Goal: Task Accomplishment & Management: Manage account settings

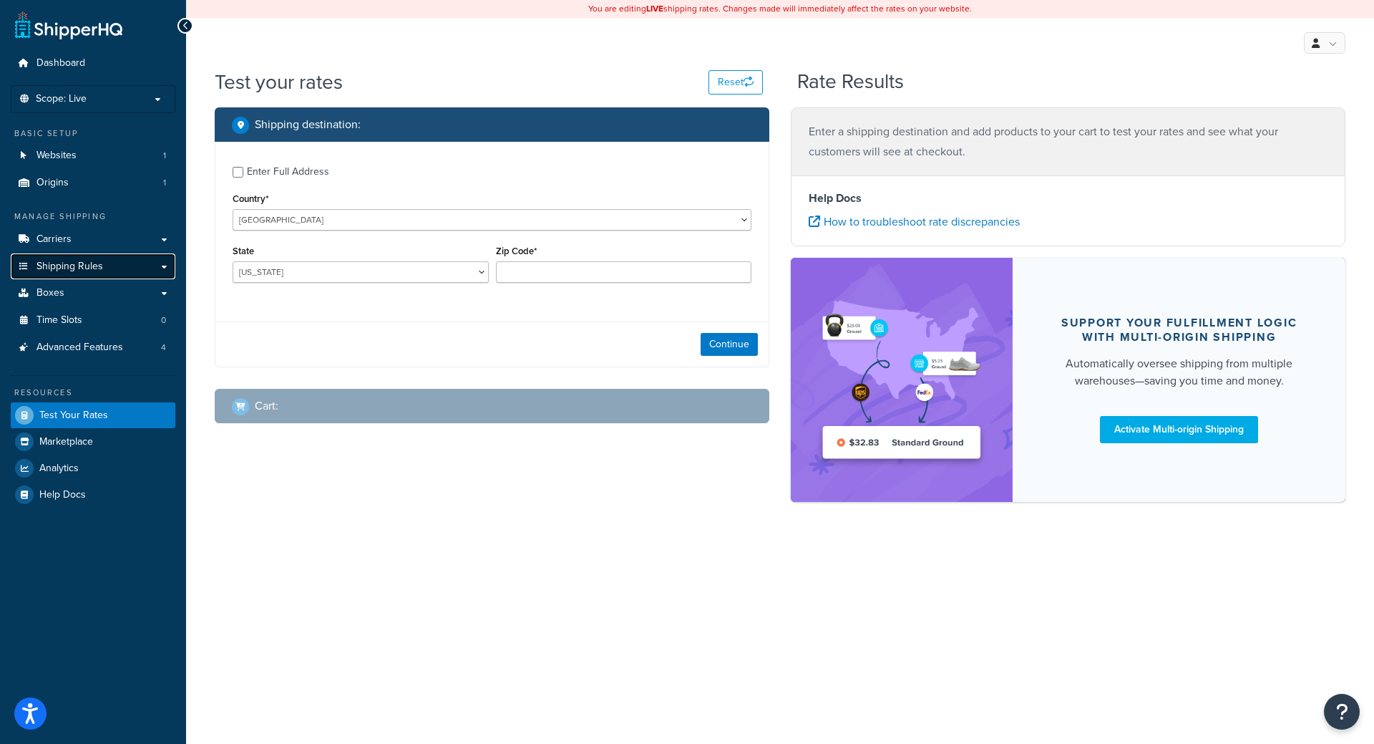
click at [87, 264] on span "Shipping Rules" at bounding box center [70, 267] width 67 height 12
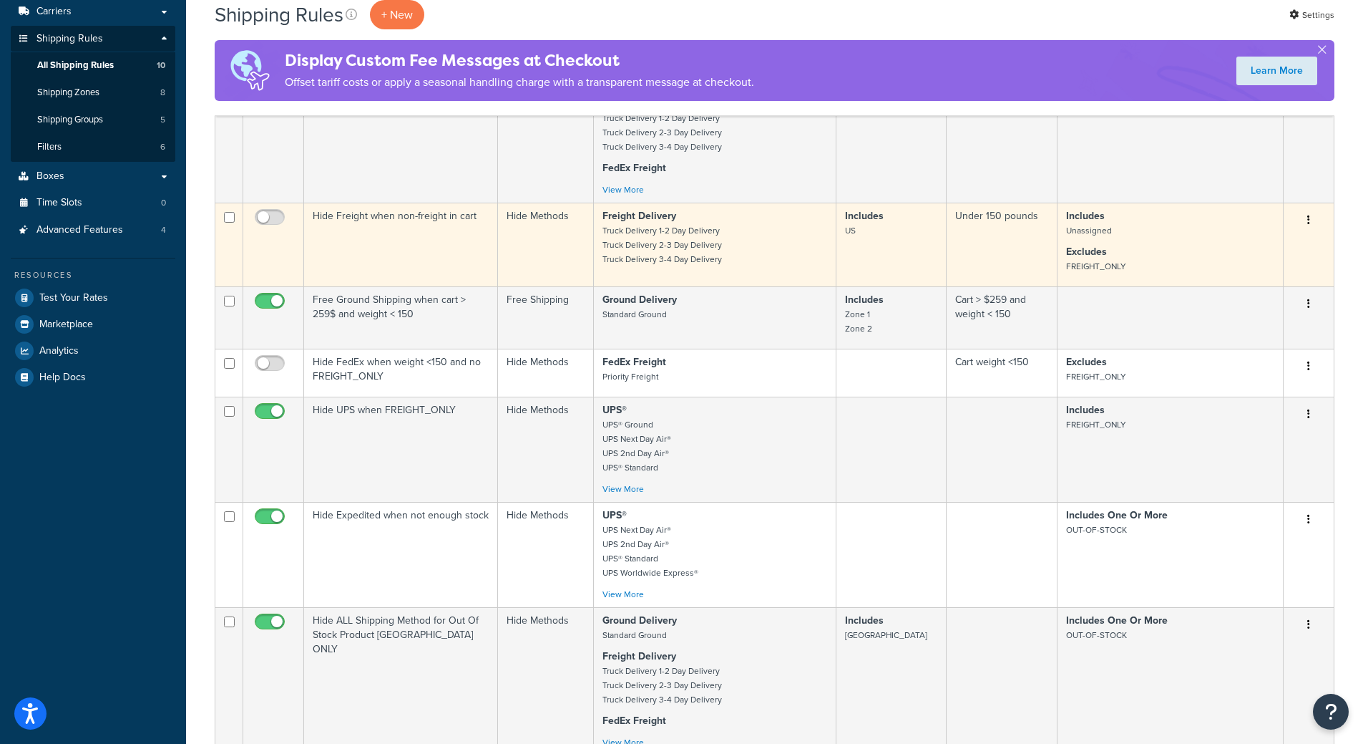
scroll to position [258, 0]
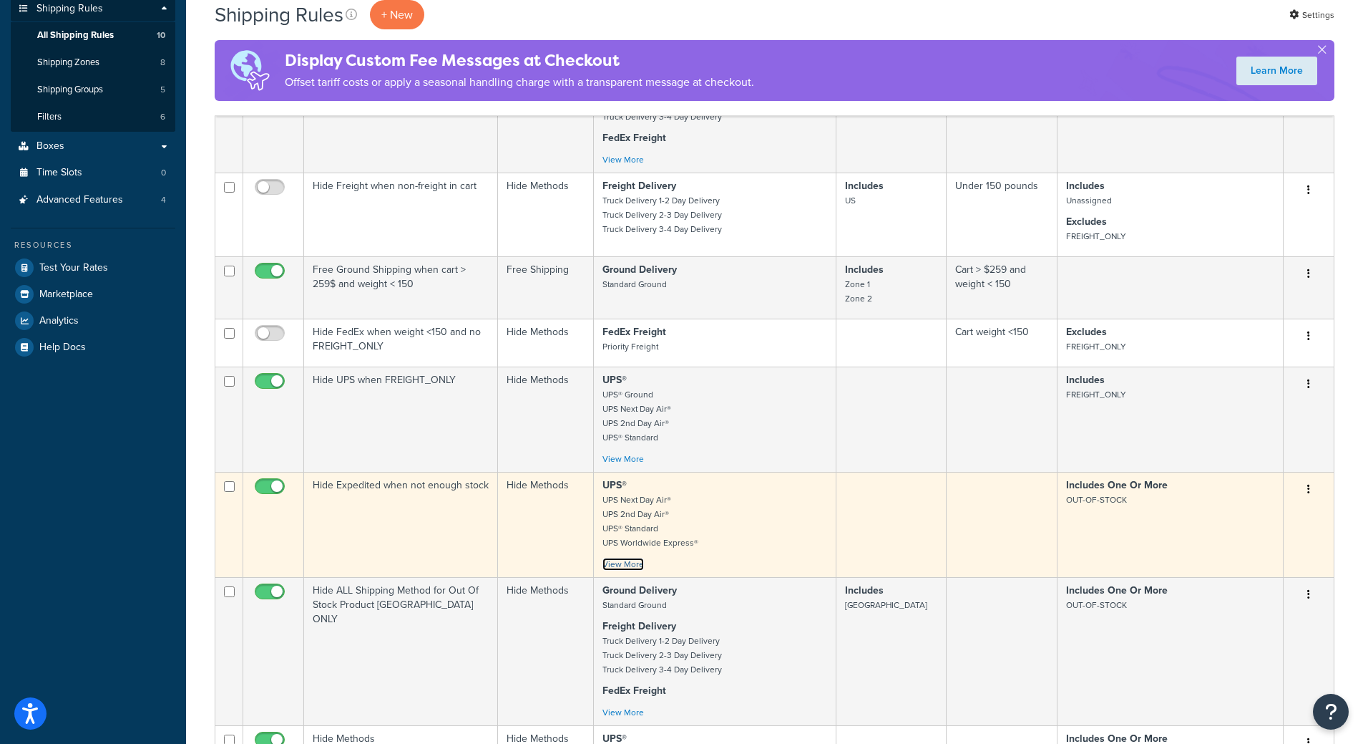
click at [632, 562] on link "View More" at bounding box center [624, 564] width 42 height 13
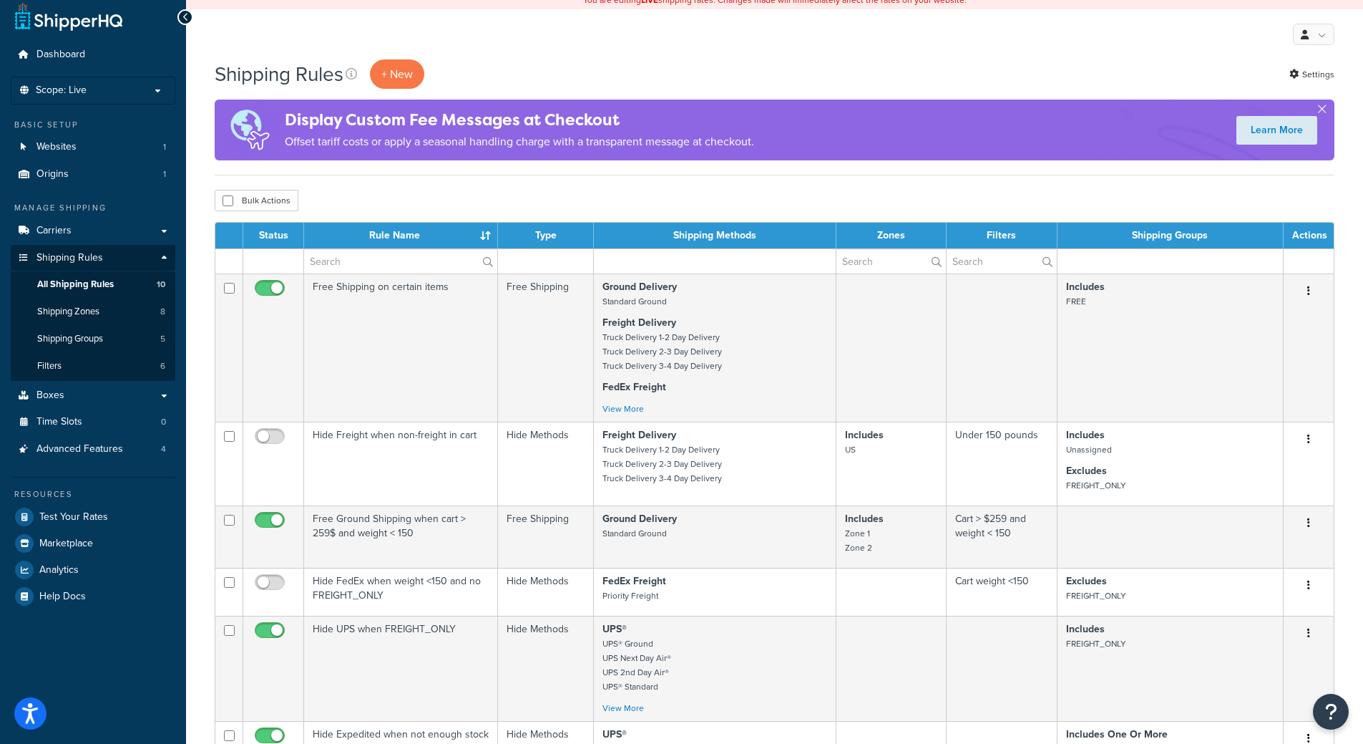
scroll to position [0, 0]
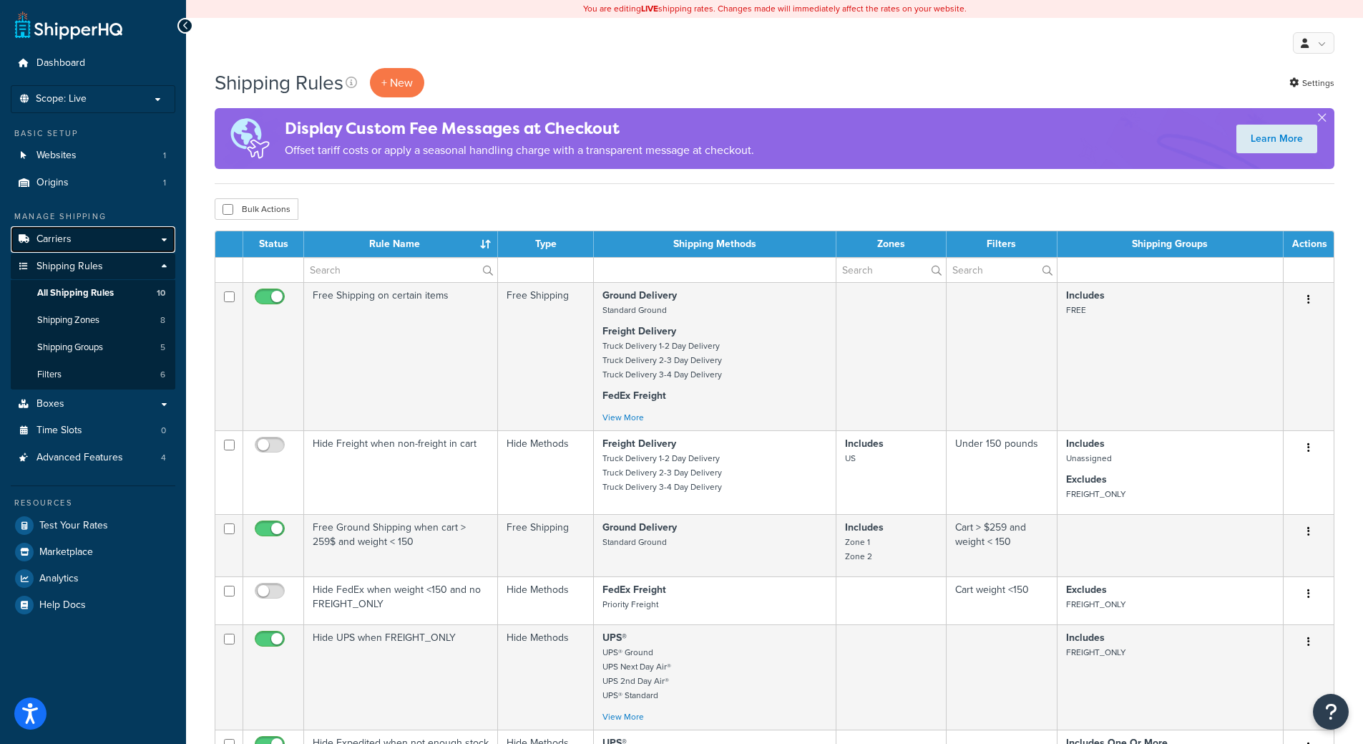
click at [74, 235] on link "Carriers" at bounding box center [93, 239] width 165 height 26
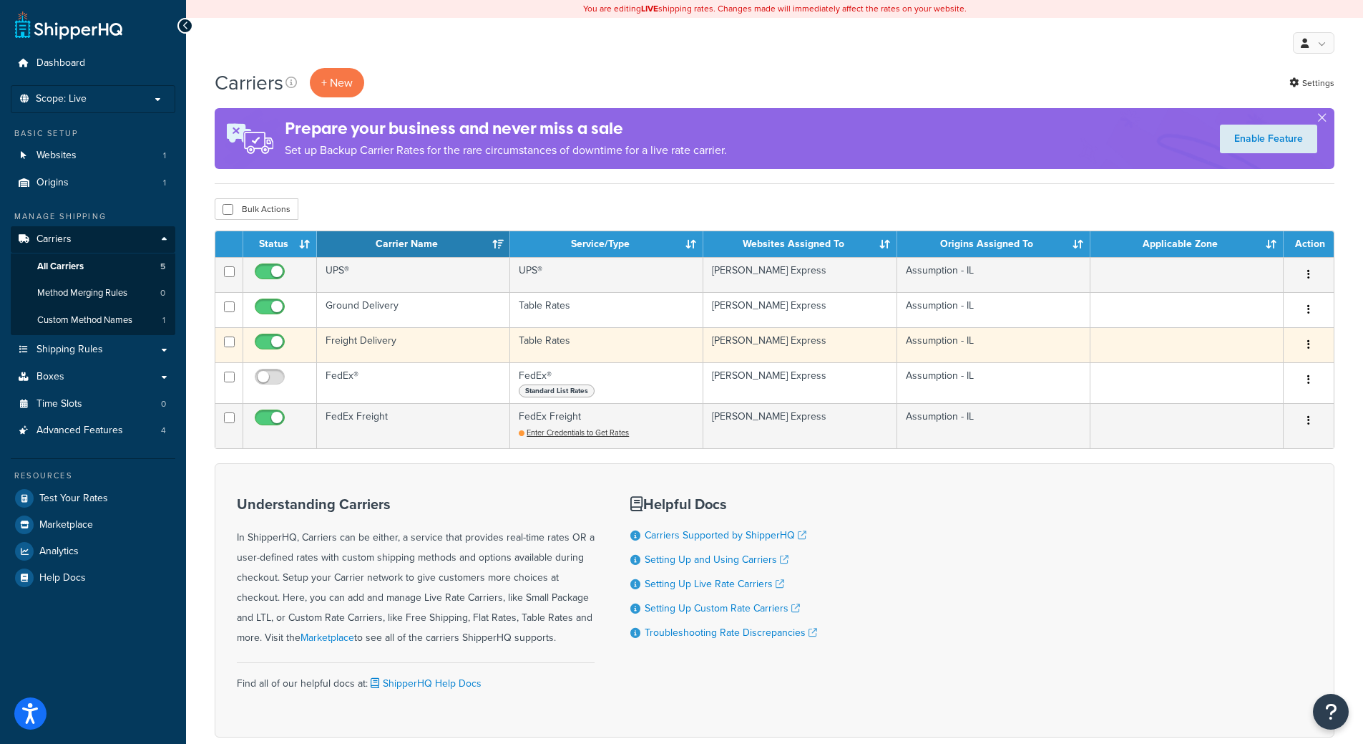
click at [402, 345] on td "Freight Delivery" at bounding box center [413, 344] width 193 height 35
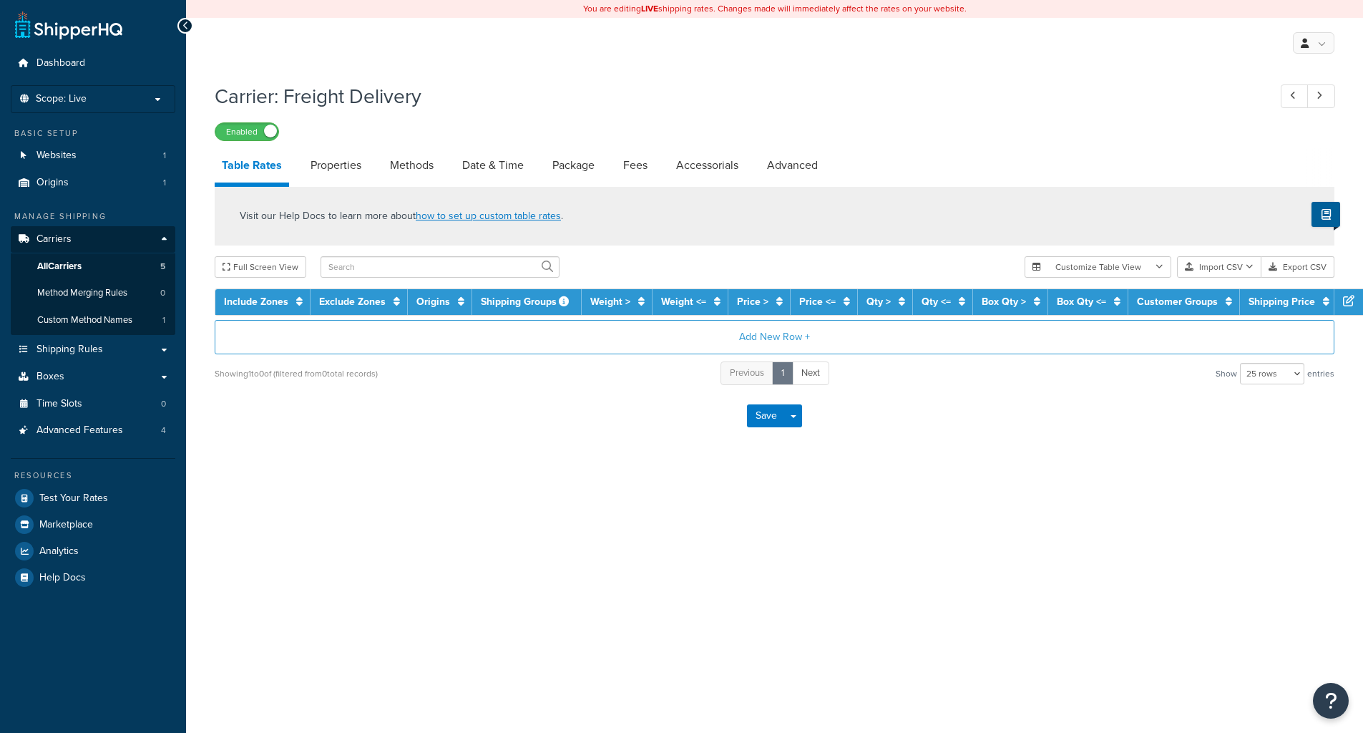
select select "25"
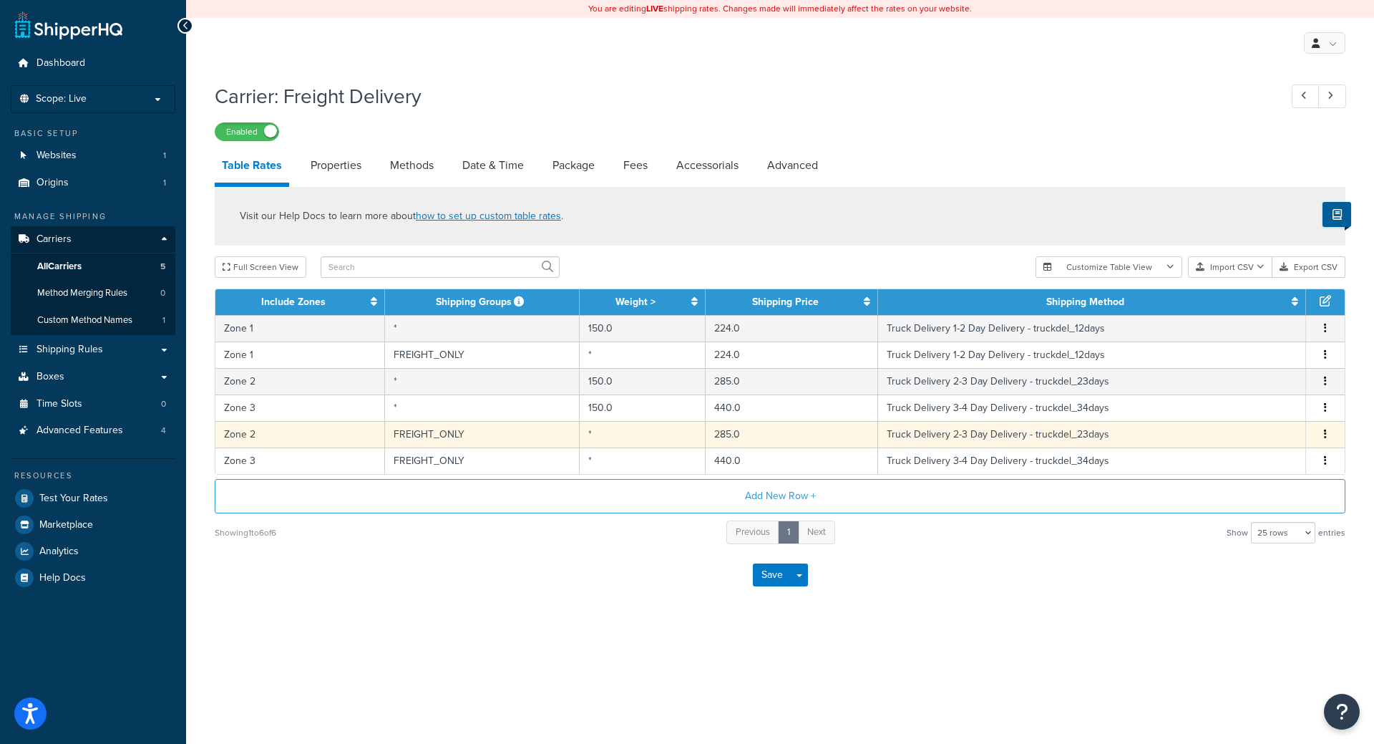
click at [601, 434] on td "*" at bounding box center [643, 434] width 126 height 26
select select "14775"
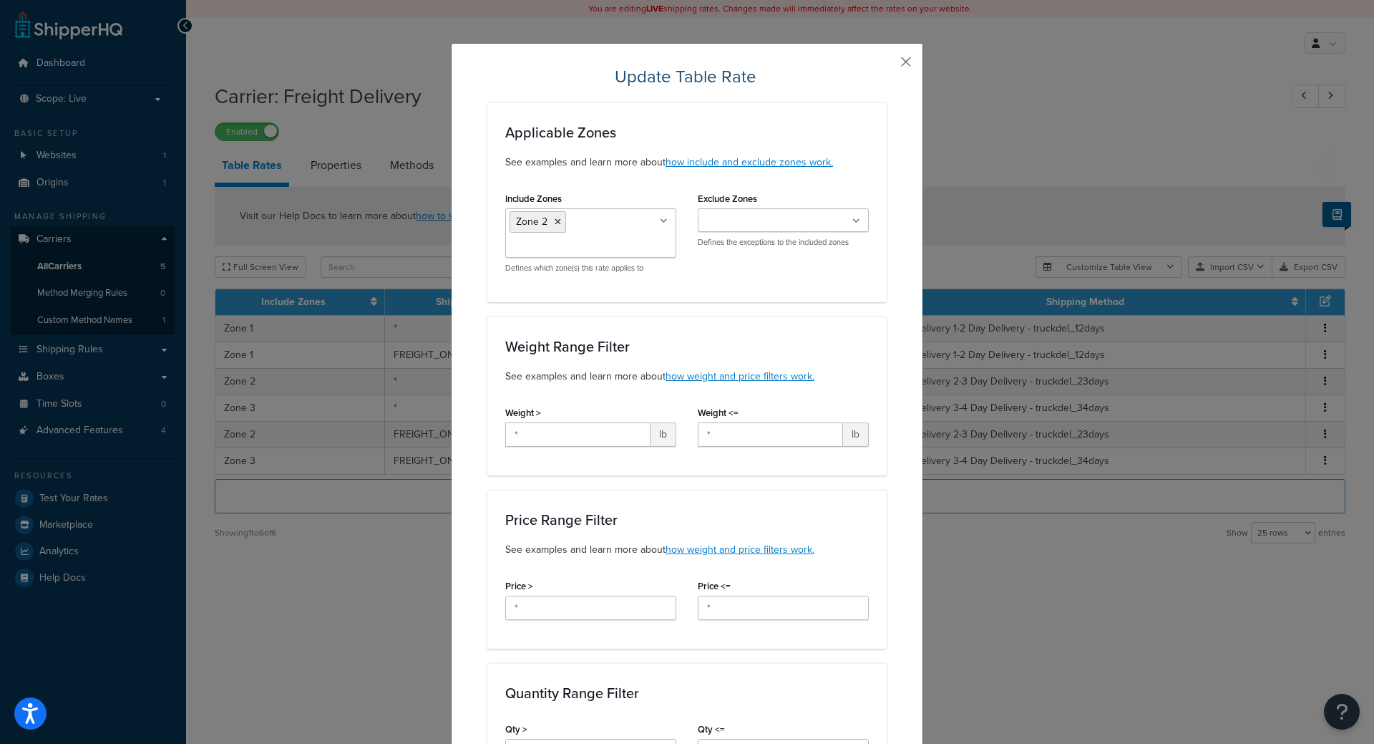
click at [887, 65] on button "button" at bounding box center [885, 67] width 4 height 4
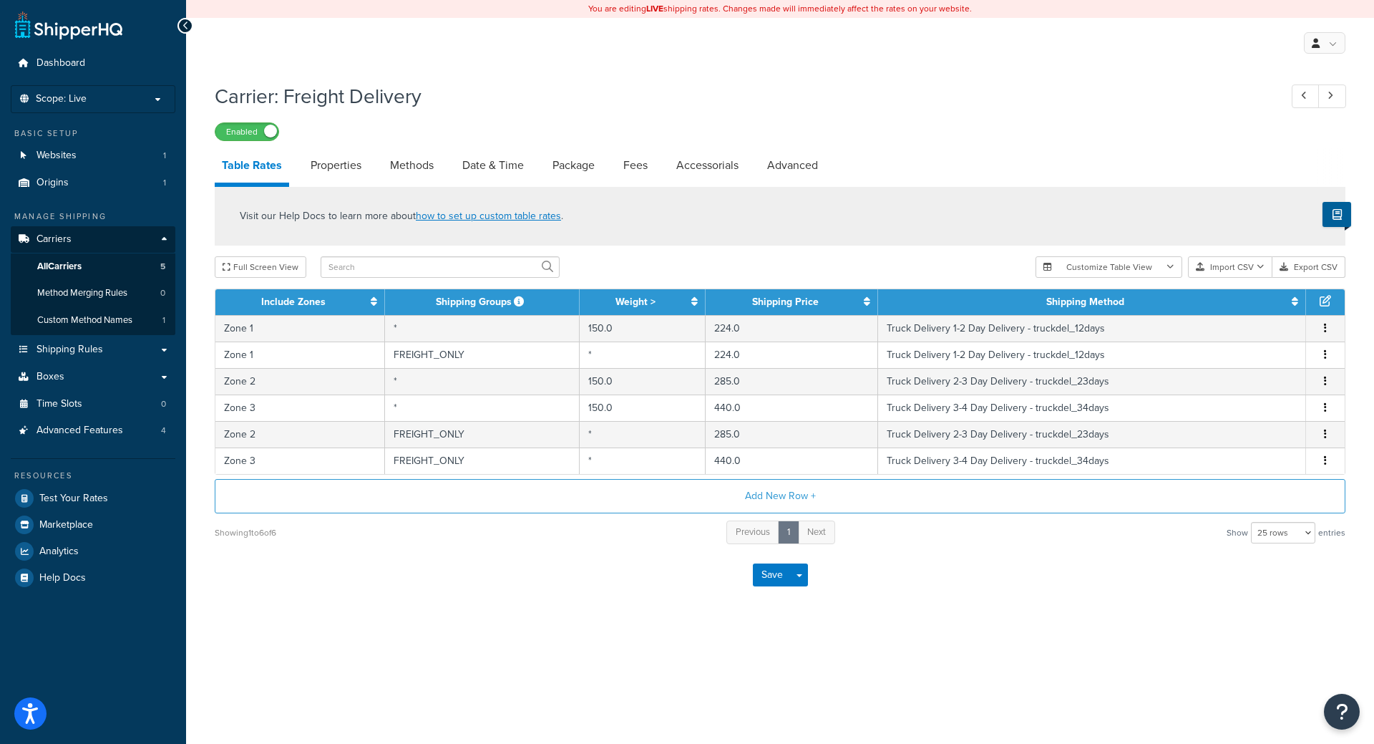
click at [645, 90] on h1 "Carrier: Freight Delivery" at bounding box center [740, 96] width 1051 height 28
